Goal: Find specific page/section: Find specific page/section

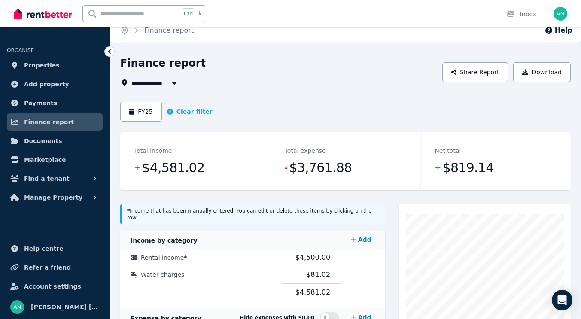
scroll to position [2, 0]
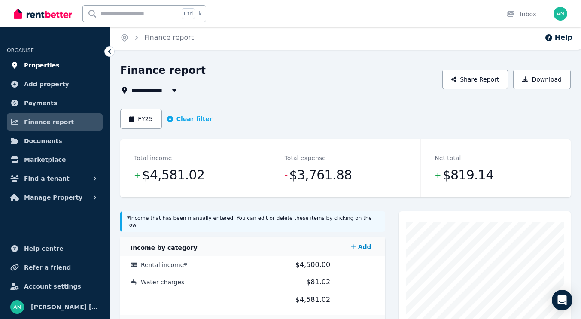
click at [48, 68] on span "Properties" at bounding box center [42, 65] width 36 height 10
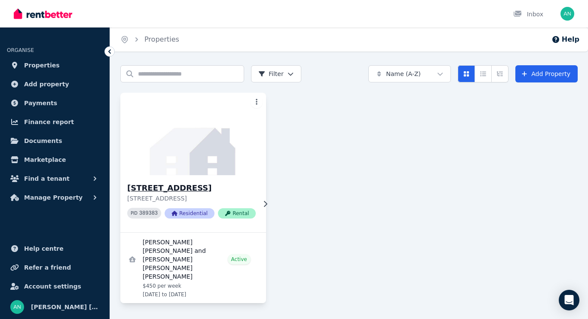
click at [251, 185] on div "[STREET_ADDRESS], [GEOGRAPHIC_DATA] [STREET_ADDRESS] PID 389383 Residential Ren…" at bounding box center [193, 203] width 146 height 57
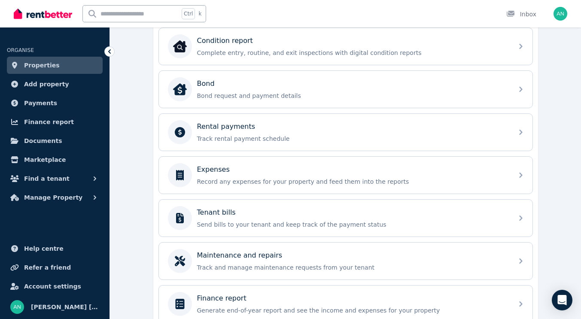
scroll to position [290, 0]
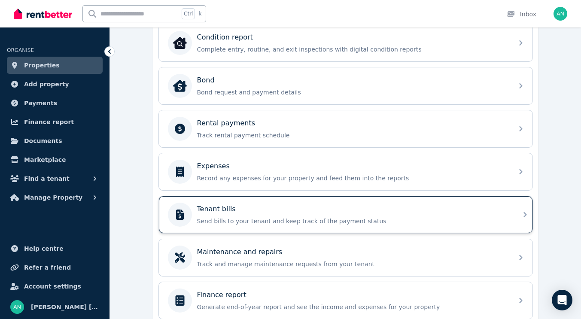
click at [505, 212] on div "Tenant bills" at bounding box center [352, 209] width 311 height 10
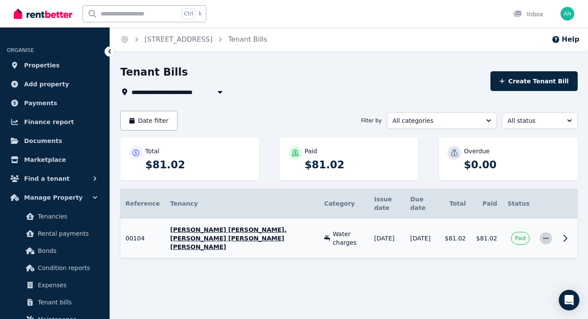
click at [547, 238] on icon "button" at bounding box center [545, 238] width 5 height 1
click at [565, 233] on icon at bounding box center [565, 238] width 10 height 10
